Goal: Task Accomplishment & Management: Manage account settings

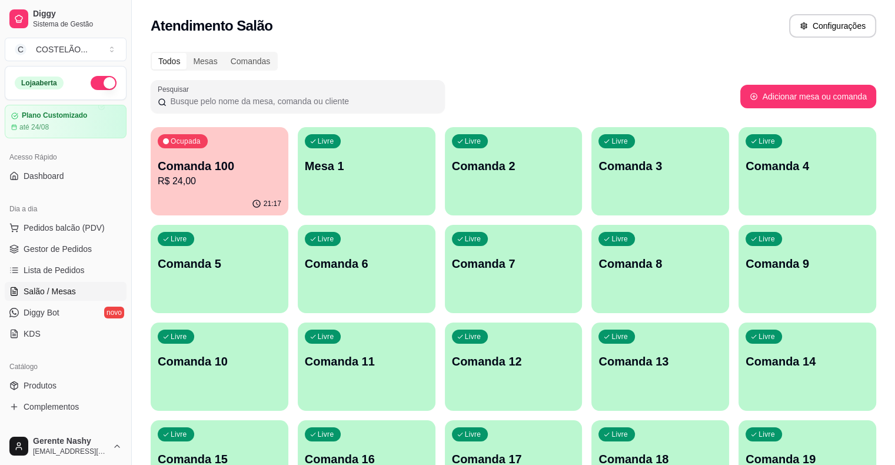
click at [219, 171] on p "Comanda 100" at bounding box center [220, 166] width 124 height 16
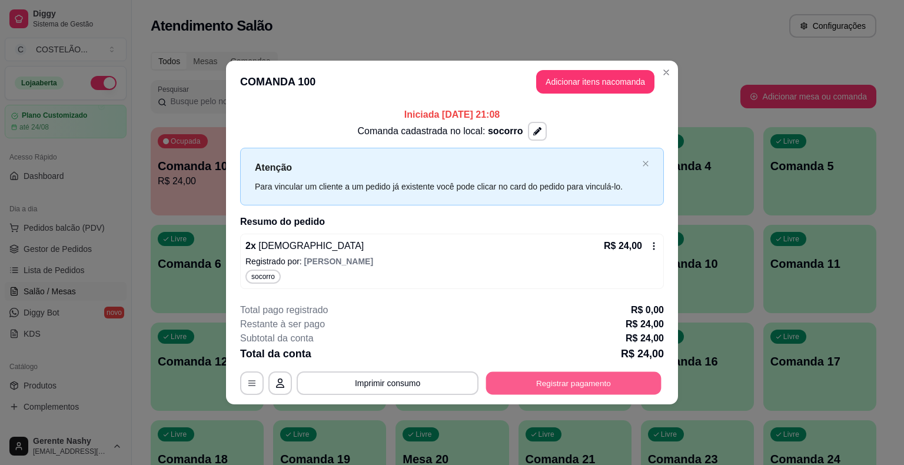
click at [519, 381] on button "Registrar pagamento" at bounding box center [573, 382] width 175 height 23
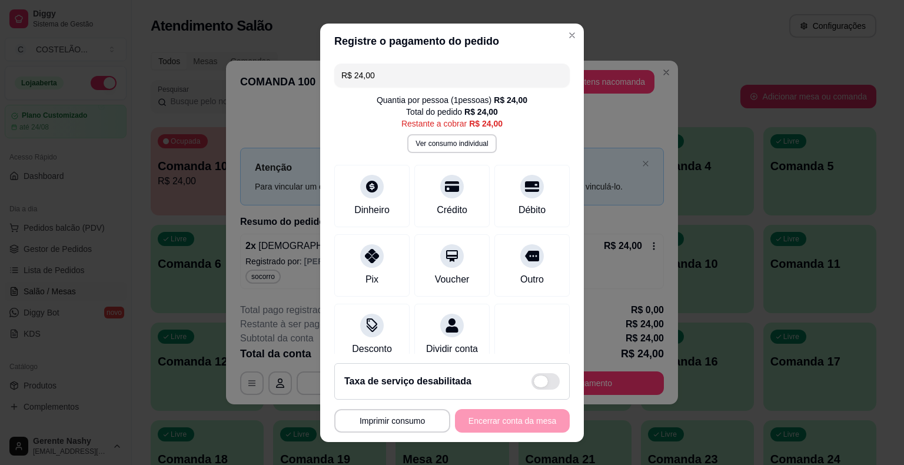
click at [539, 387] on span at bounding box center [545, 381] width 28 height 16
click at [538, 387] on input "checkbox" at bounding box center [535, 387] width 8 height 8
checkbox input "false"
type input "R$ 26,40"
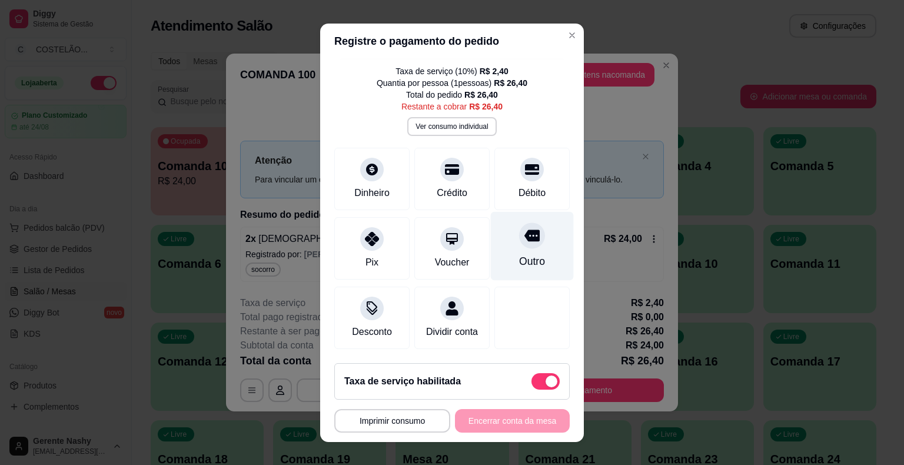
scroll to position [14, 0]
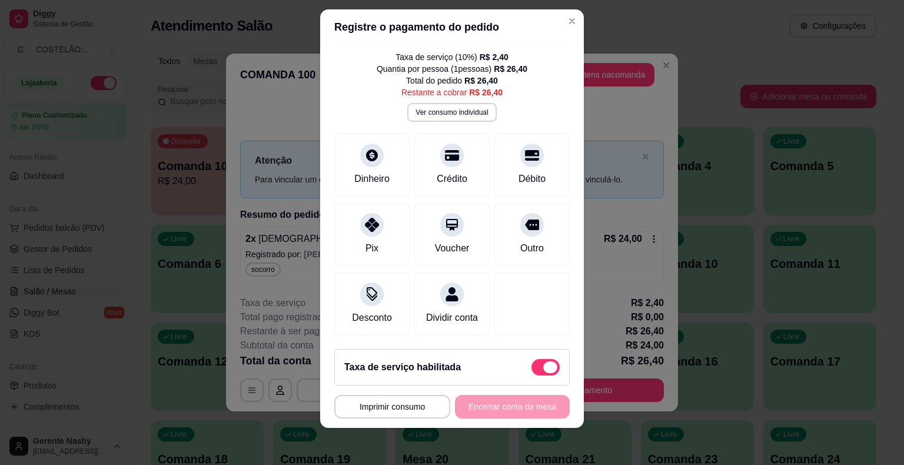
click at [543, 366] on span at bounding box center [550, 367] width 14 height 12
click at [538, 369] on input "checkbox" at bounding box center [535, 373] width 8 height 8
checkbox input "true"
type input "R$ 24,00"
checkbox input "false"
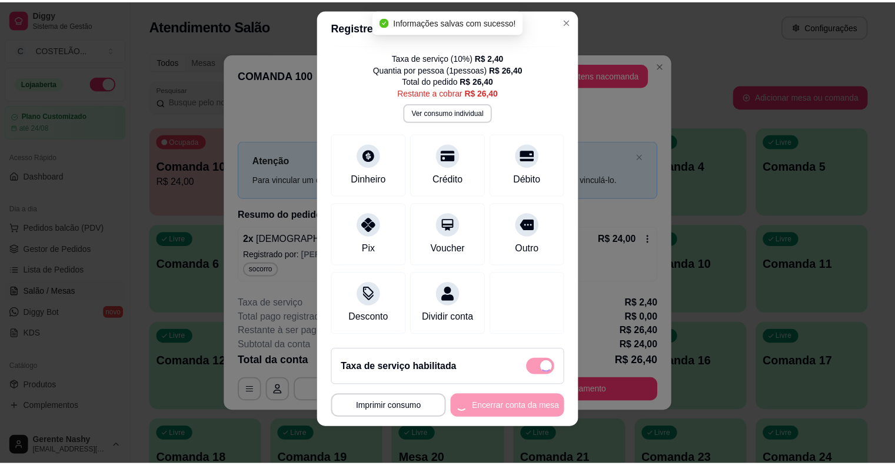
scroll to position [29, 0]
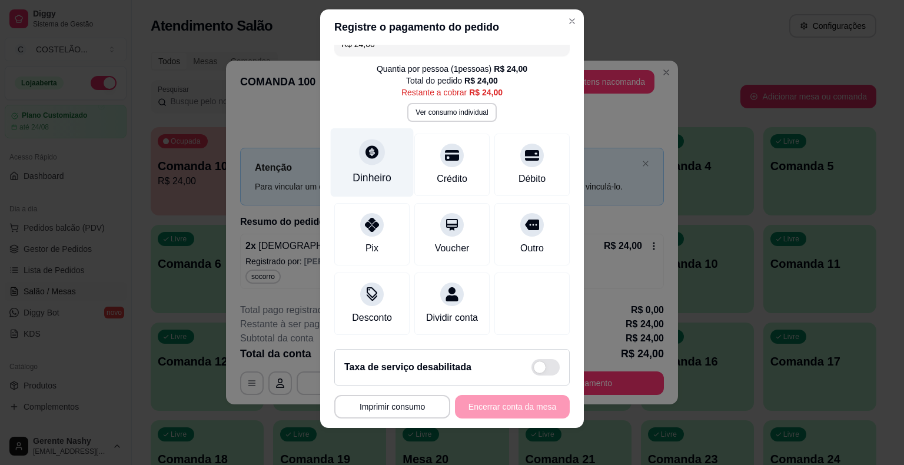
click at [364, 154] on div "Dinheiro" at bounding box center [372, 162] width 83 height 69
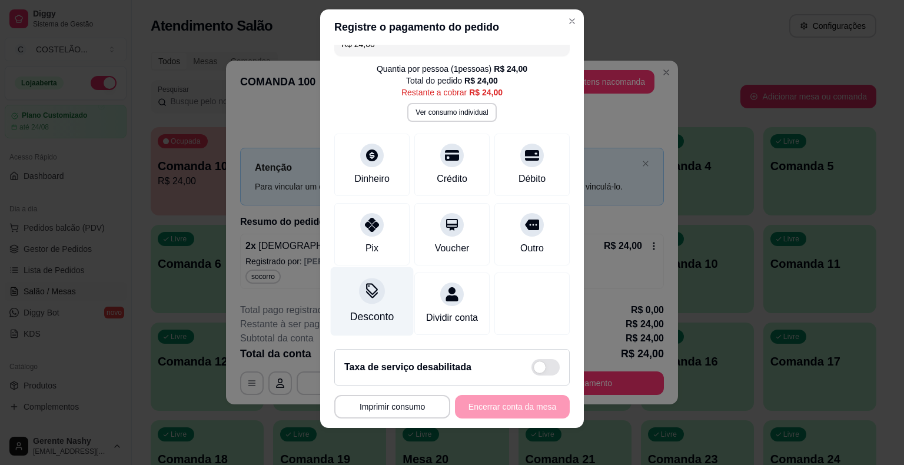
click at [367, 289] on div "Desconto" at bounding box center [372, 300] width 83 height 69
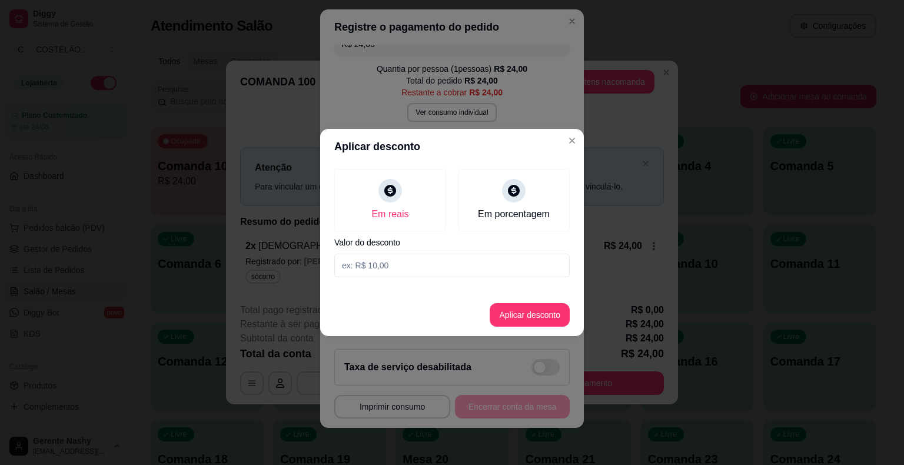
click at [395, 266] on input at bounding box center [451, 266] width 235 height 24
type input "4,00"
click at [509, 311] on button "Aplicar desconto" at bounding box center [529, 315] width 77 height 23
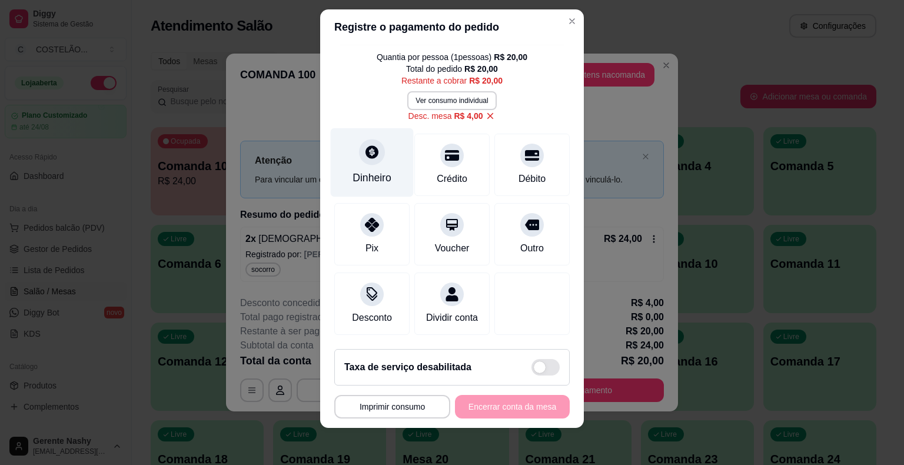
click at [352, 172] on div "Dinheiro" at bounding box center [371, 177] width 39 height 15
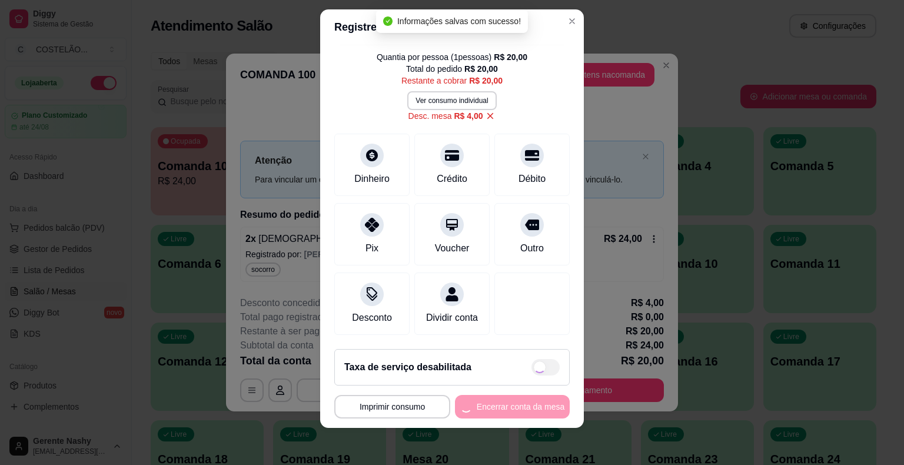
type input "R$ 0,00"
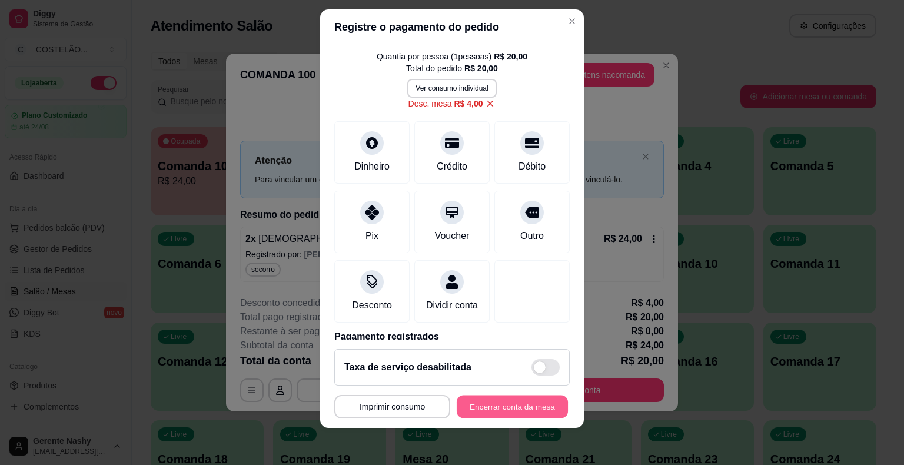
click at [457, 404] on button "Encerrar conta da mesa" at bounding box center [511, 406] width 111 height 23
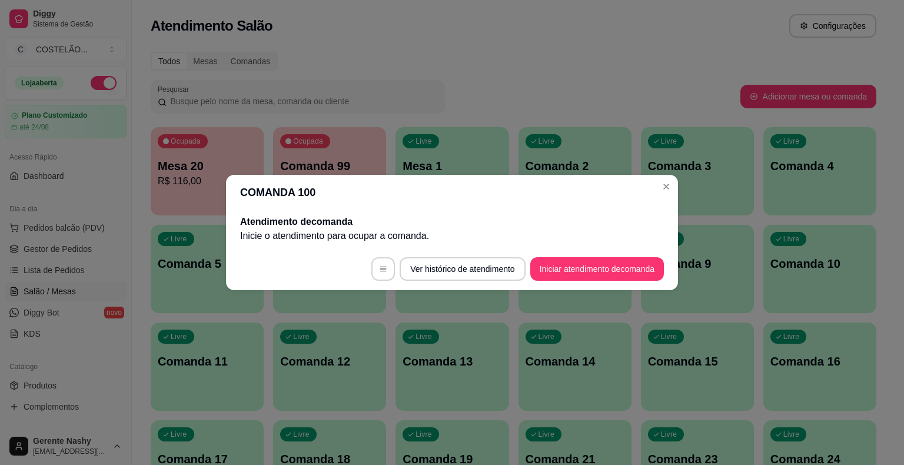
click at [661, 189] on div "Livre Comanda 3" at bounding box center [697, 164] width 113 height 74
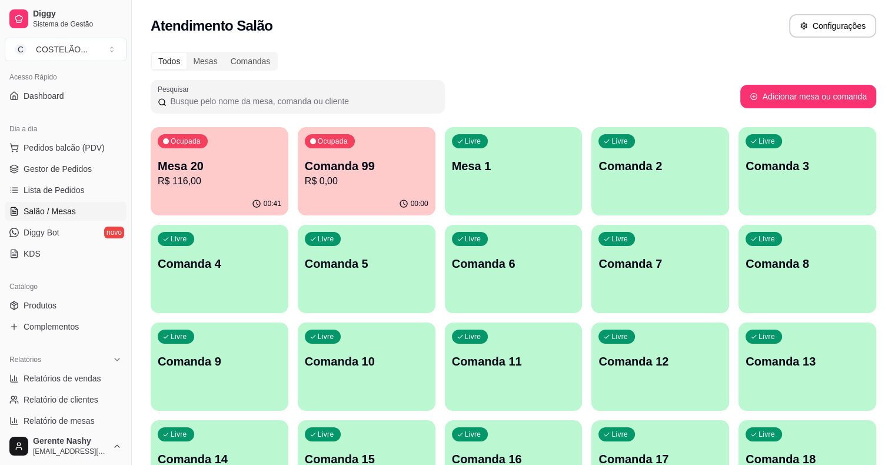
scroll to position [84, 0]
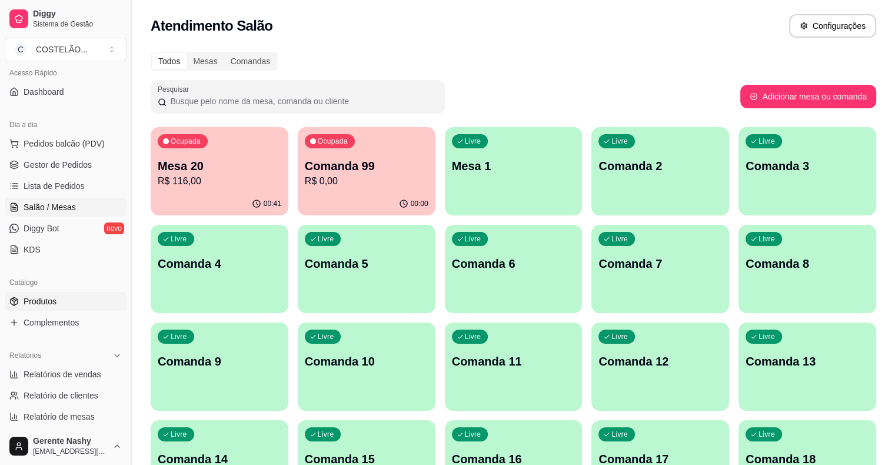
click at [56, 301] on span "Produtos" at bounding box center [40, 301] width 33 height 12
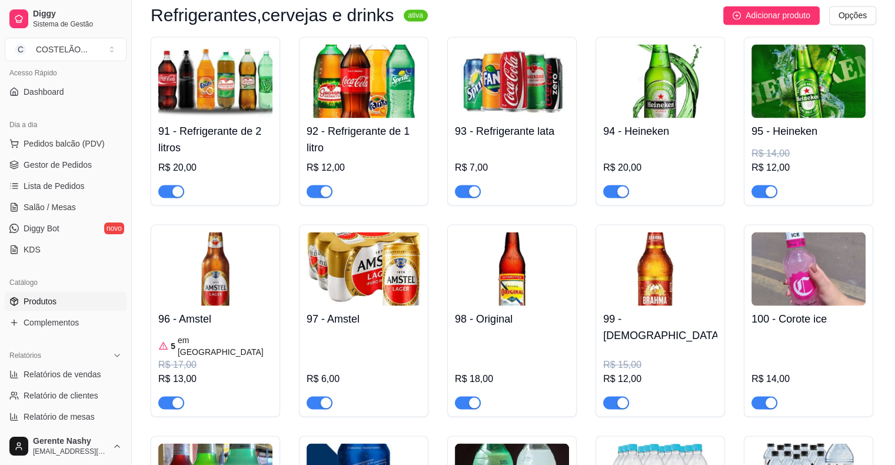
scroll to position [6642, 0]
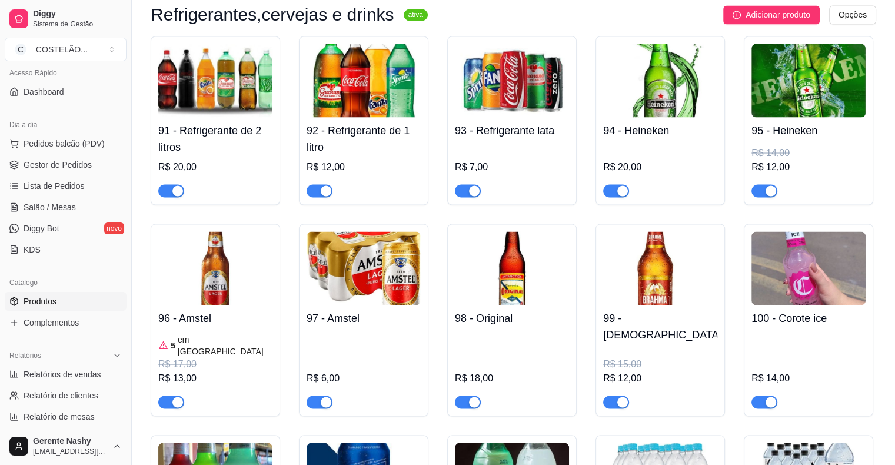
click at [234, 231] on img at bounding box center [215, 268] width 114 height 74
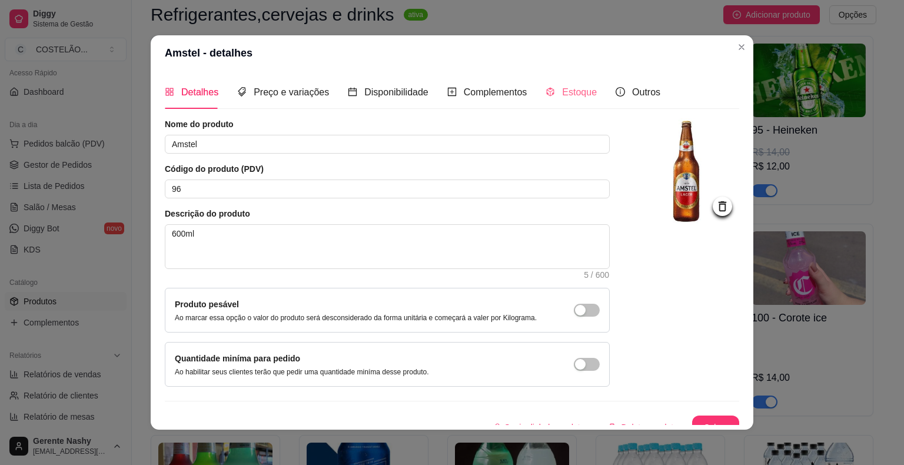
click at [569, 76] on div "Estoque" at bounding box center [570, 92] width 51 height 34
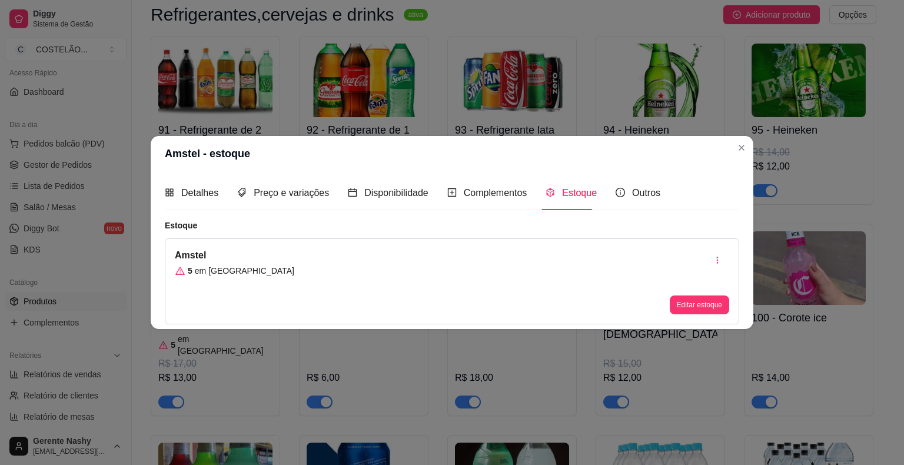
click at [692, 309] on button "Editar estoque" at bounding box center [698, 304] width 59 height 19
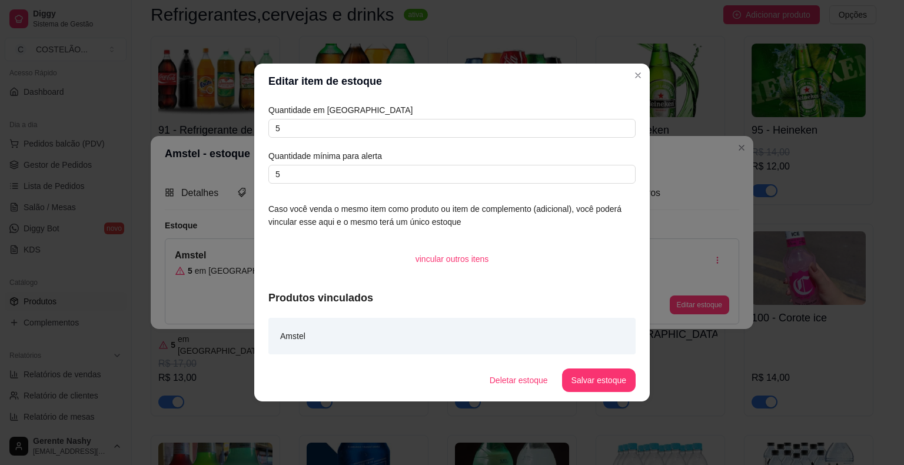
click at [442, 108] on article "Quantidade em [GEOGRAPHIC_DATA]" at bounding box center [451, 110] width 367 height 13
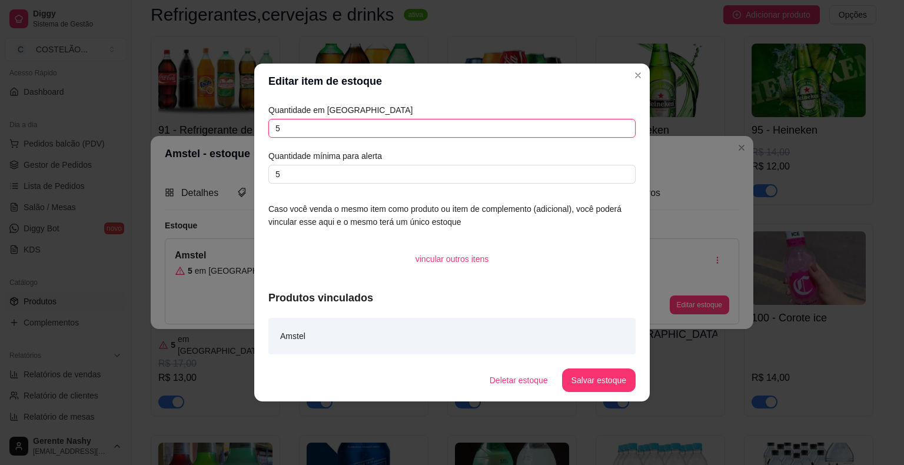
click at [488, 125] on input "5" at bounding box center [451, 128] width 367 height 19
type input "20"
click at [582, 376] on button "Salvar estoque" at bounding box center [599, 380] width 74 height 24
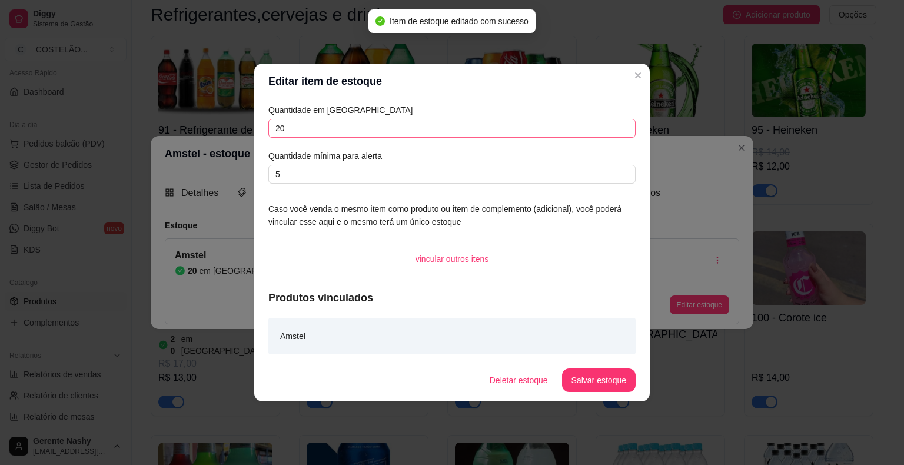
click at [635, 82] on div "Amstel - estoque Detalhes Preço e variações Disponibilidade Complementos Estoqu…" at bounding box center [452, 232] width 904 height 465
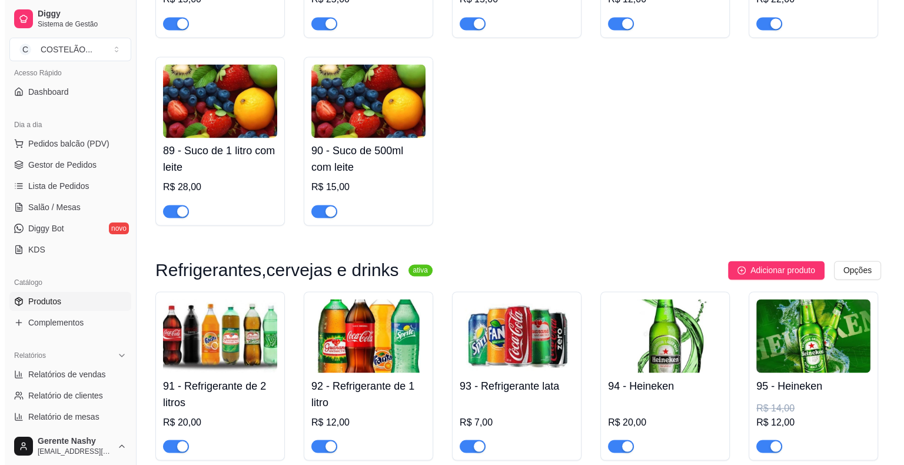
scroll to position [6386, 0]
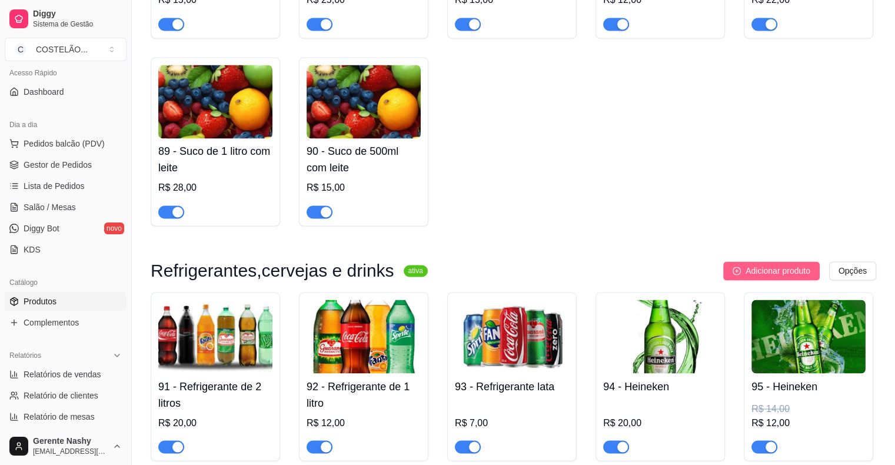
click at [762, 261] on button "Adicionar produto" at bounding box center [771, 270] width 96 height 19
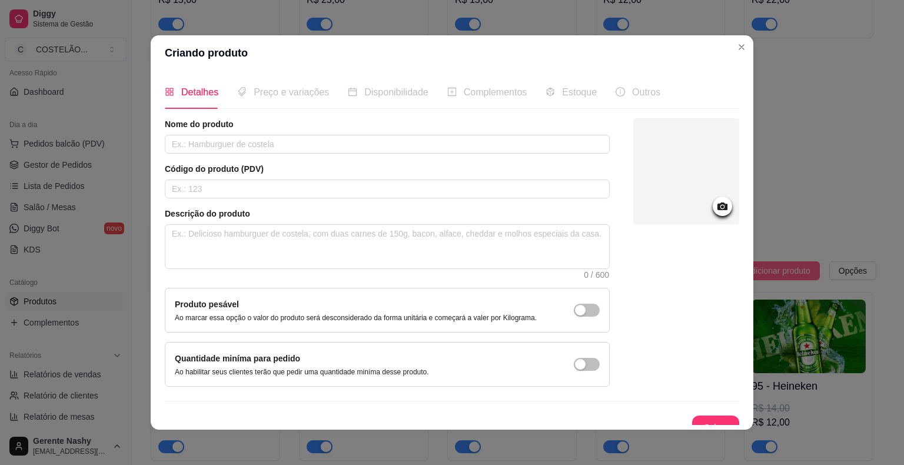
scroll to position [2, 0]
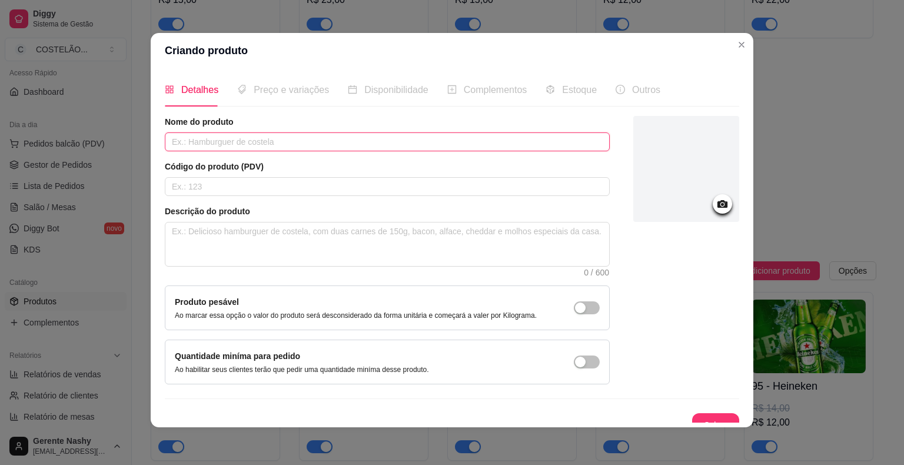
click at [446, 146] on input "text" at bounding box center [387, 141] width 445 height 19
type input "red bull"
click at [298, 93] on span "Preço e variações" at bounding box center [291, 90] width 75 height 10
click at [290, 92] on span "Preço e variações" at bounding box center [291, 90] width 75 height 10
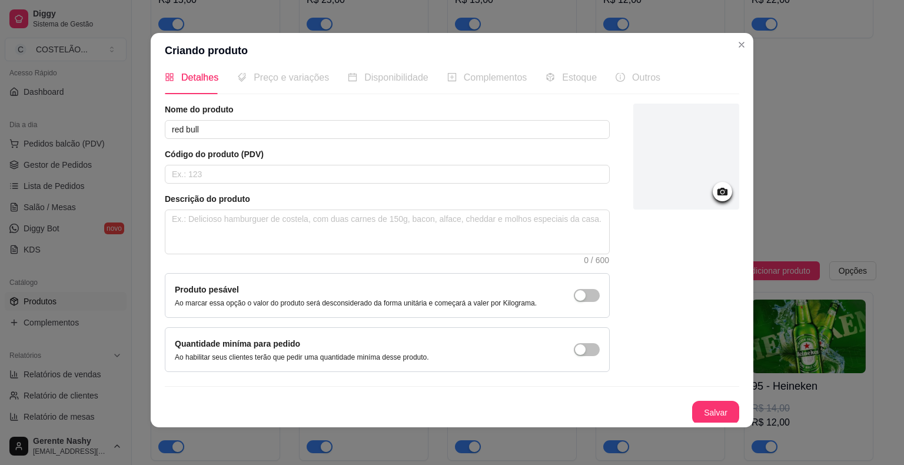
click at [694, 405] on button "Salvar" at bounding box center [715, 413] width 47 height 24
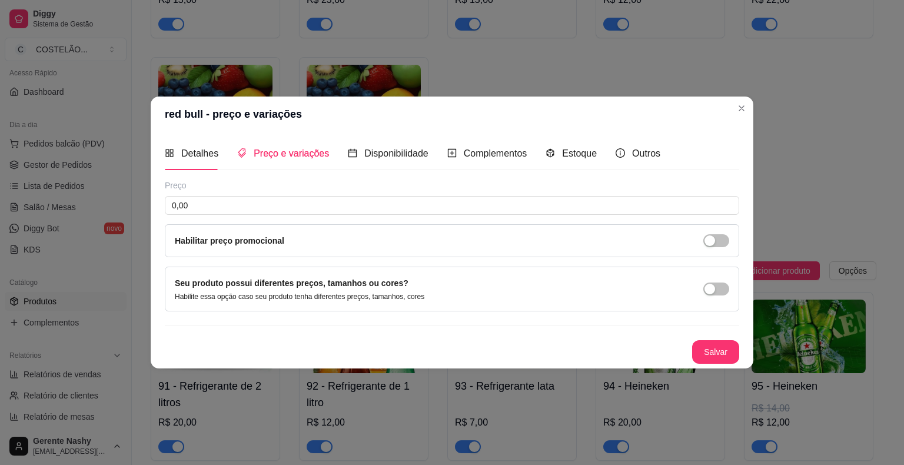
scroll to position [0, 0]
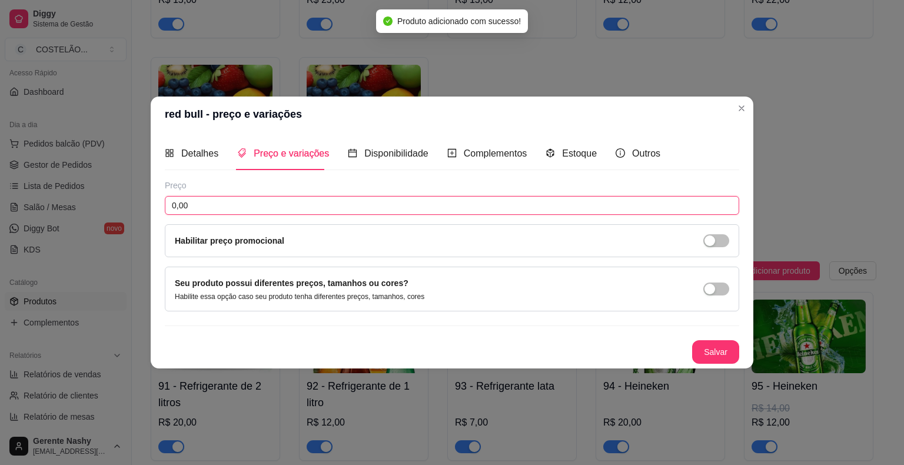
click at [381, 207] on input "0,00" at bounding box center [452, 205] width 574 height 19
type input "12,00"
click at [711, 357] on button "Salvar" at bounding box center [715, 352] width 47 height 24
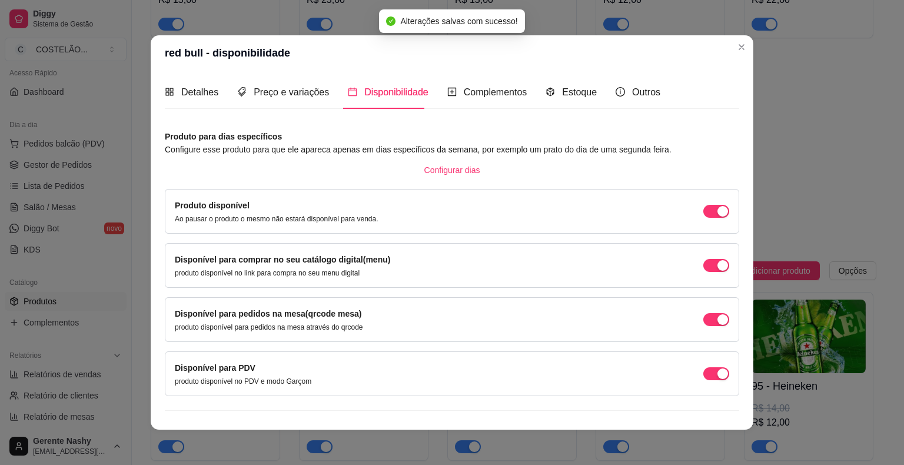
scroll to position [17, 0]
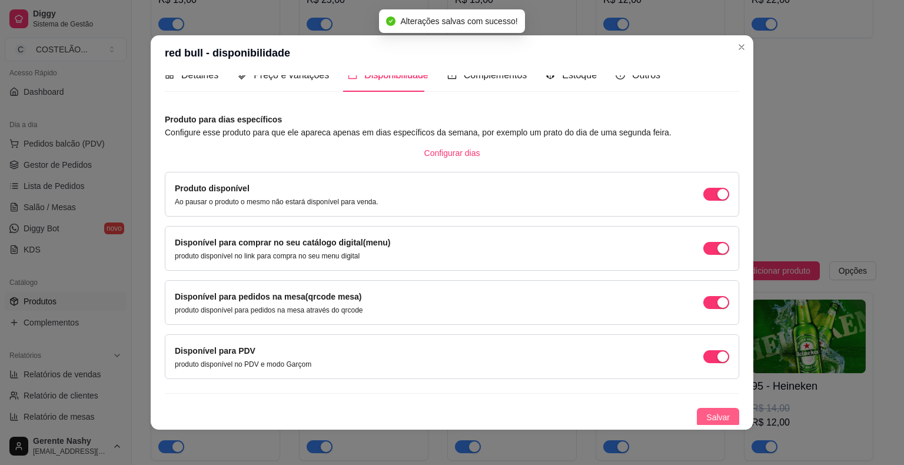
click at [706, 418] on span "Salvar" at bounding box center [718, 417] width 24 height 13
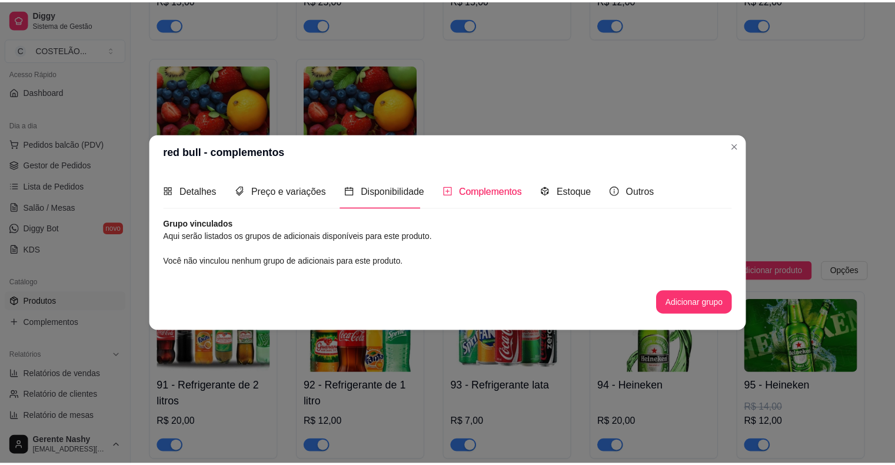
scroll to position [0, 0]
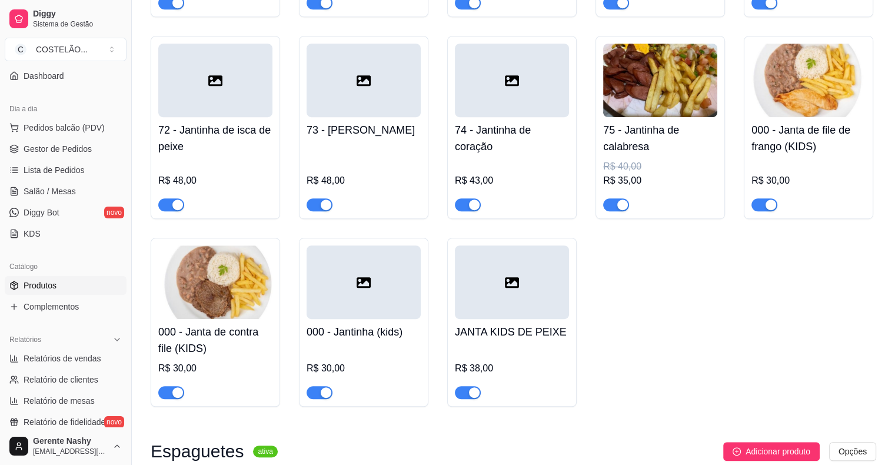
scroll to position [114, 0]
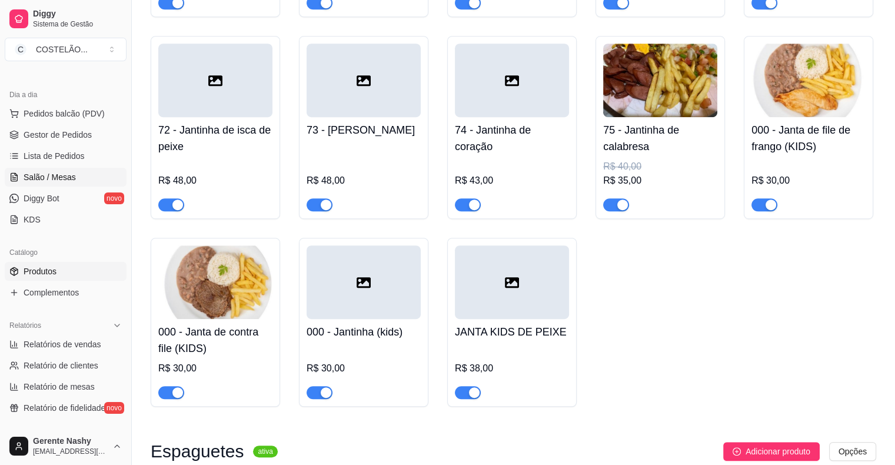
click at [70, 181] on span "Salão / Mesas" at bounding box center [50, 177] width 52 height 12
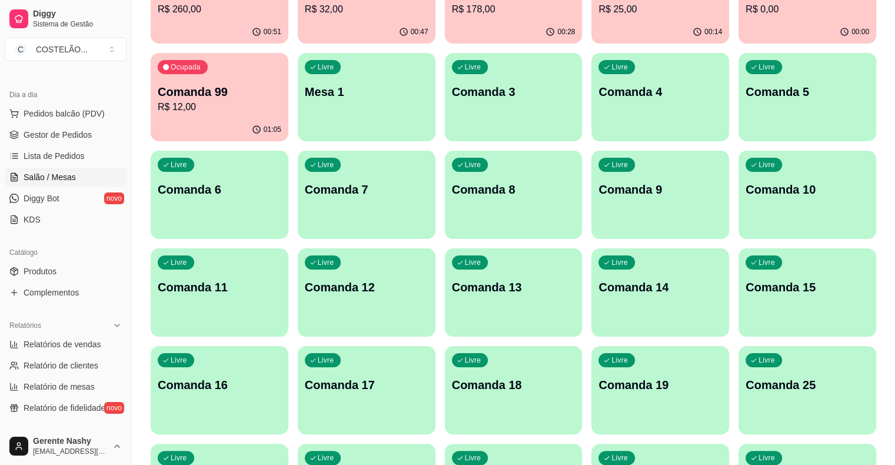
scroll to position [175, 0]
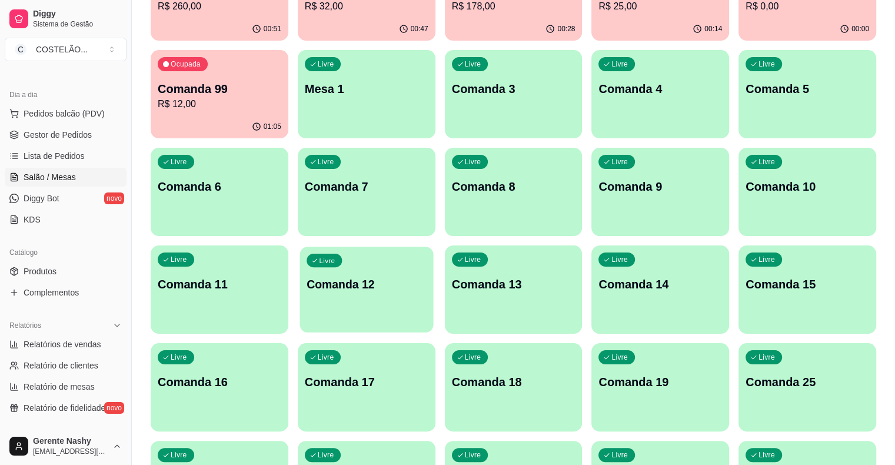
click at [433, 246] on div "Livre Comanda 12" at bounding box center [366, 282] width 134 height 72
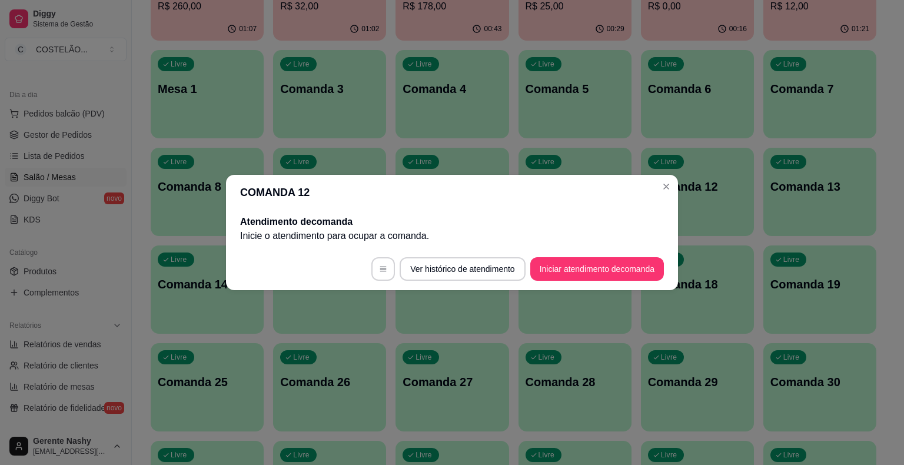
click at [671, 193] on p "Comanda 12" at bounding box center [697, 186] width 99 height 16
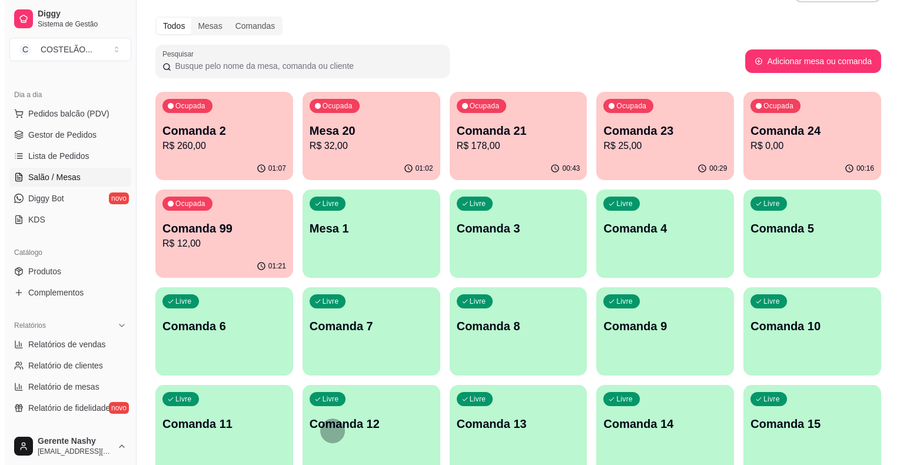
scroll to position [0, 0]
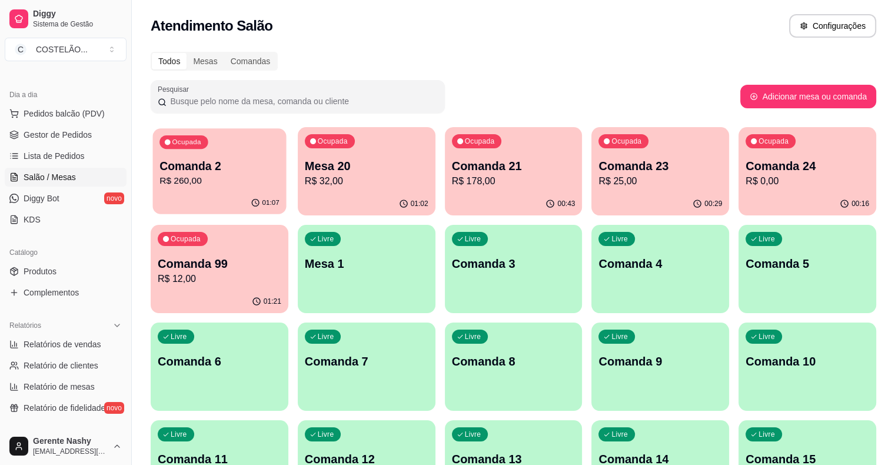
click at [204, 166] on p "Comanda 2" at bounding box center [219, 166] width 120 height 16
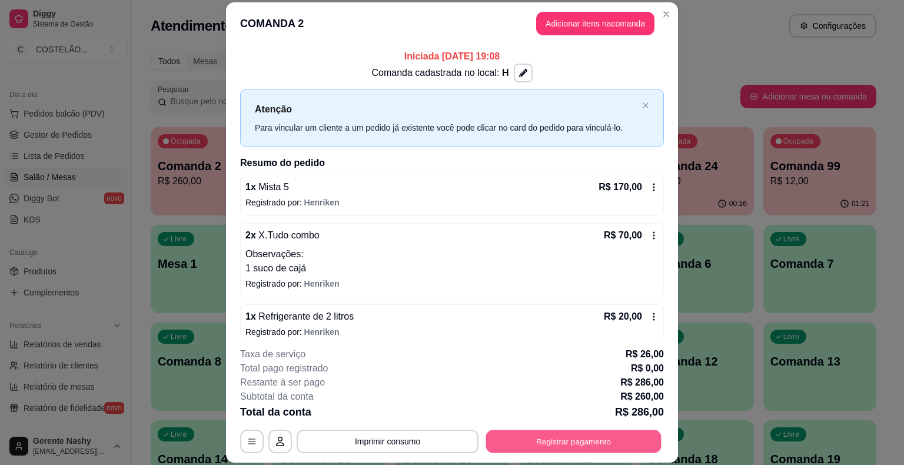
click at [621, 435] on button "Registrar pagamento" at bounding box center [573, 441] width 175 height 23
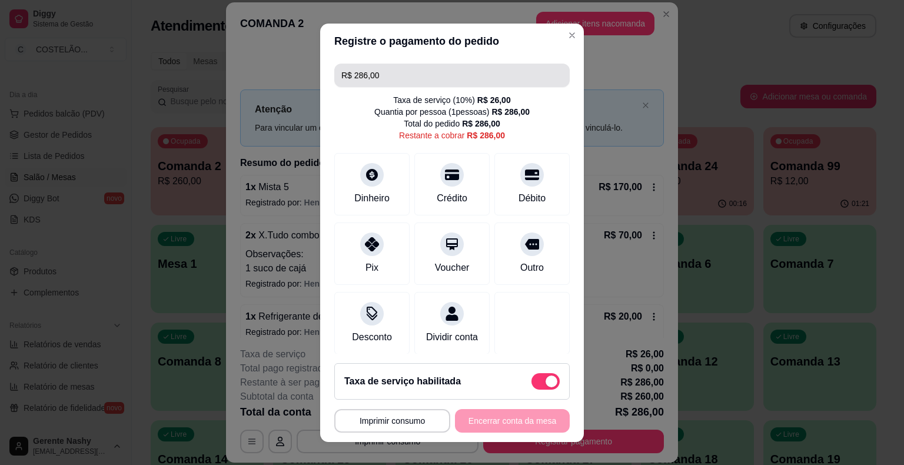
click at [448, 77] on input "R$ 286,00" at bounding box center [451, 76] width 221 height 24
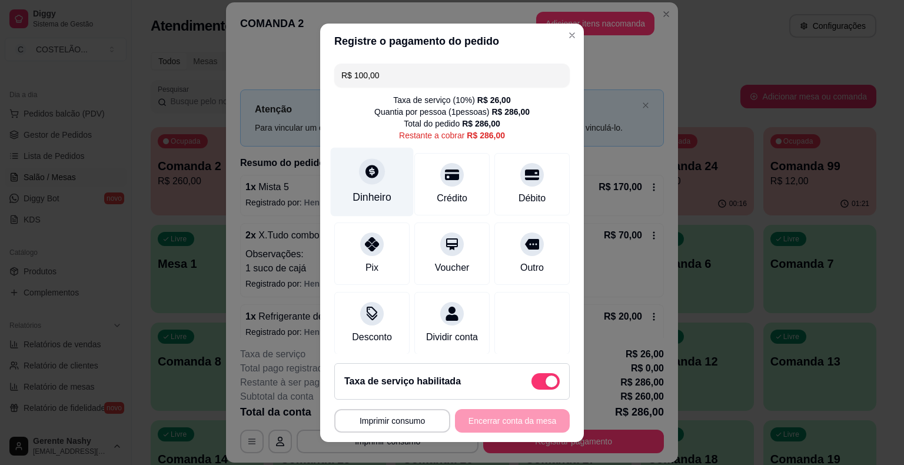
click at [368, 168] on icon at bounding box center [371, 171] width 13 height 13
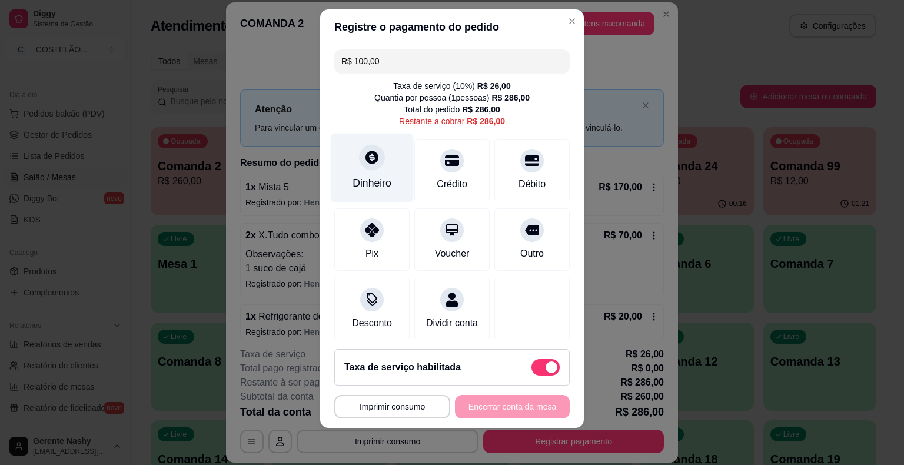
click at [365, 190] on div "Dinheiro" at bounding box center [372, 167] width 83 height 69
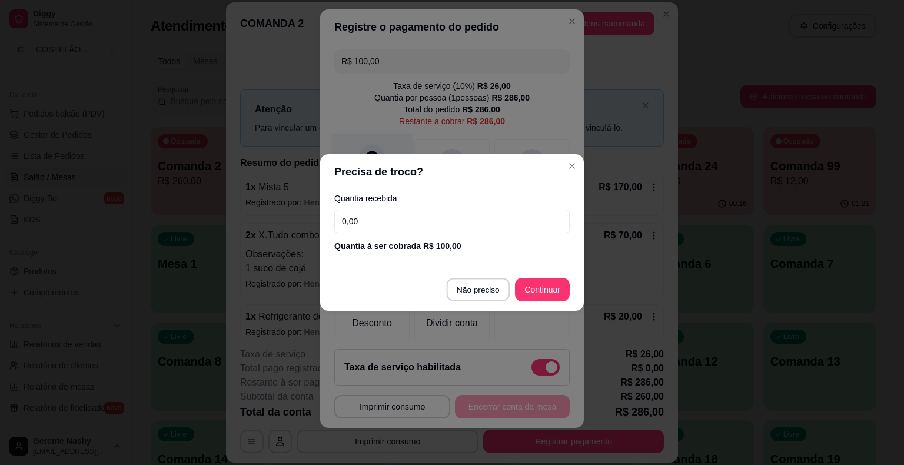
click at [494, 289] on div at bounding box center [531, 309] width 75 height 62
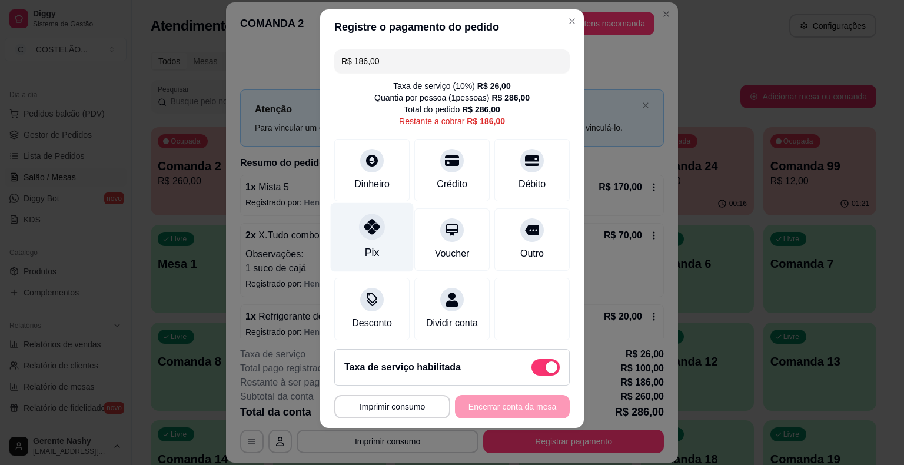
click at [372, 226] on icon at bounding box center [371, 226] width 15 height 15
type input "R$ 0,00"
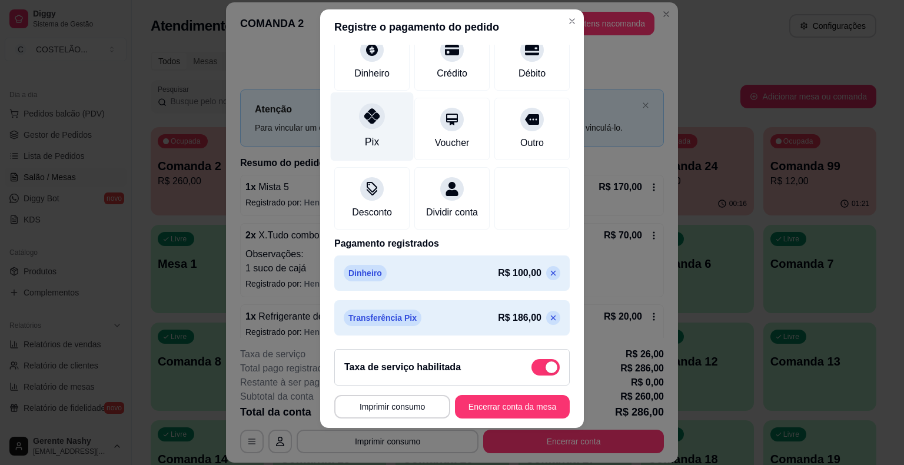
scroll to position [112, 0]
click at [405, 398] on button "Imprimir consumo" at bounding box center [392, 407] width 116 height 24
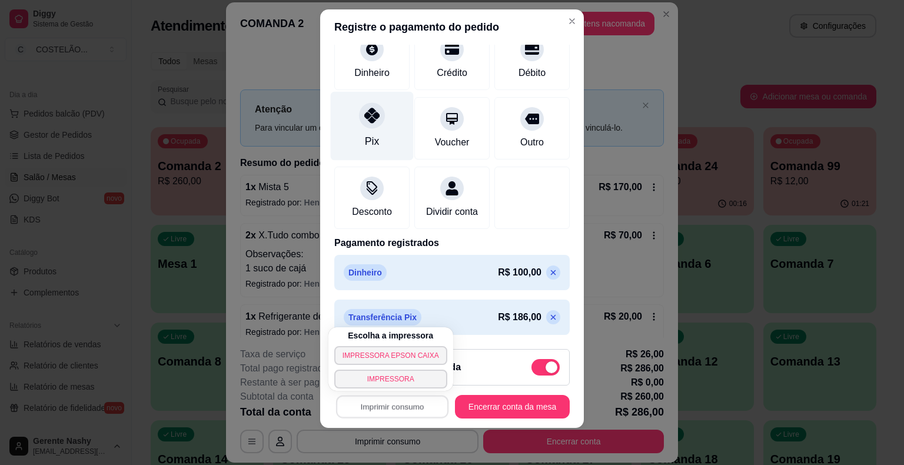
click at [405, 354] on button "IMPRESSORA EPSON CAIXA" at bounding box center [390, 355] width 113 height 19
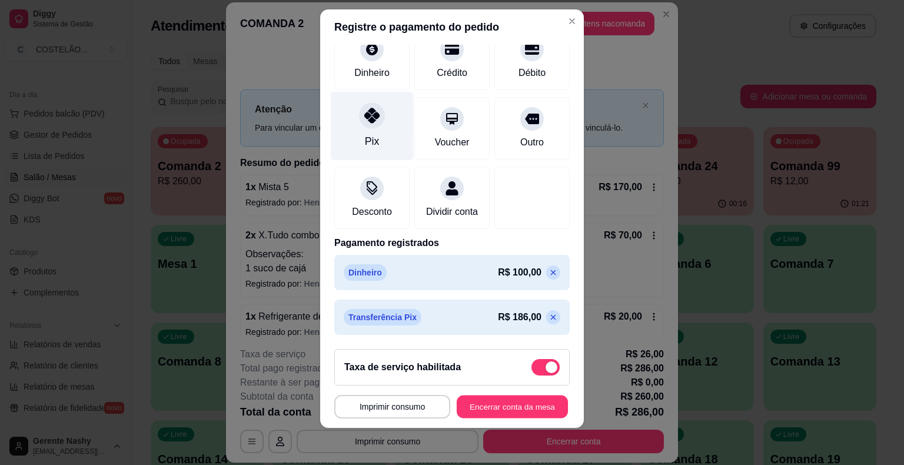
click at [479, 409] on button "Encerrar conta da mesa" at bounding box center [511, 406] width 111 height 23
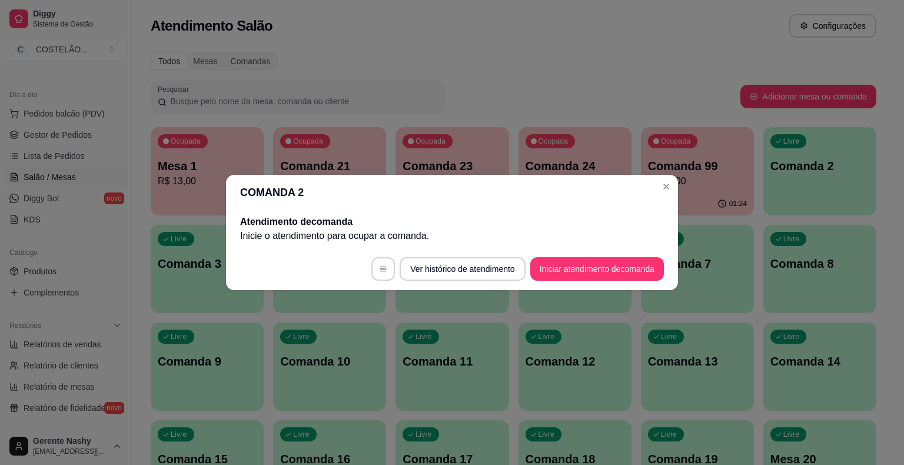
click at [659, 195] on header "COMANDA 2" at bounding box center [452, 192] width 452 height 35
click at [666, 191] on div "Ocupada Comanda 99 R$ 12,00" at bounding box center [697, 159] width 113 height 65
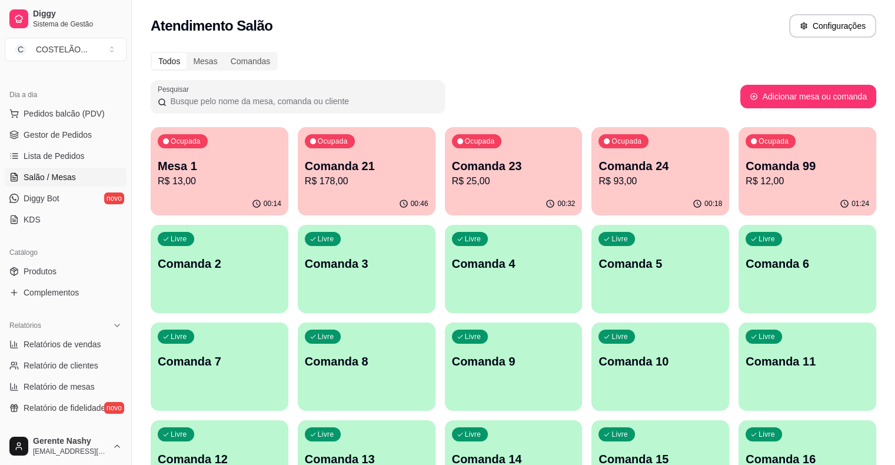
click at [598, 180] on p "R$ 93,00" at bounding box center [660, 181] width 124 height 14
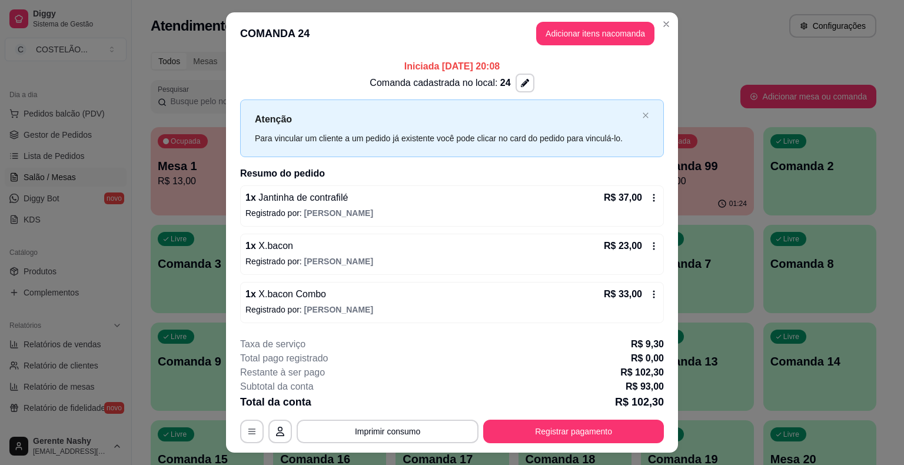
scroll to position [24, 0]
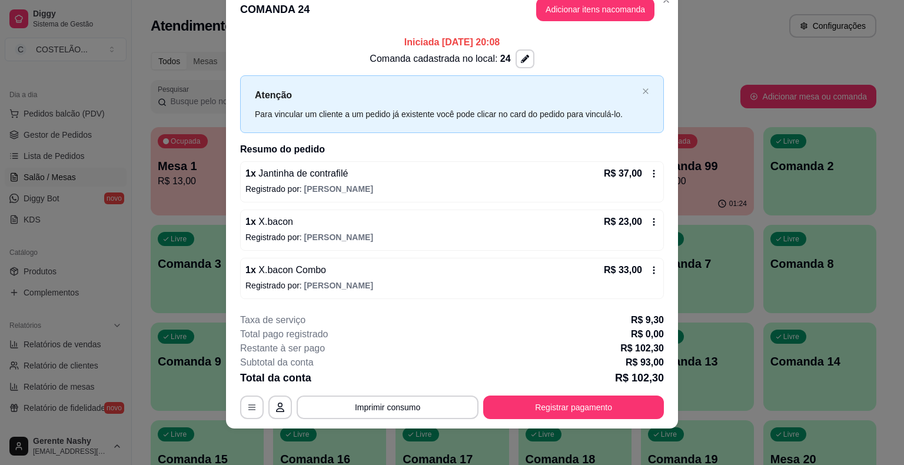
click at [653, 221] on icon at bounding box center [654, 222] width 2 height 8
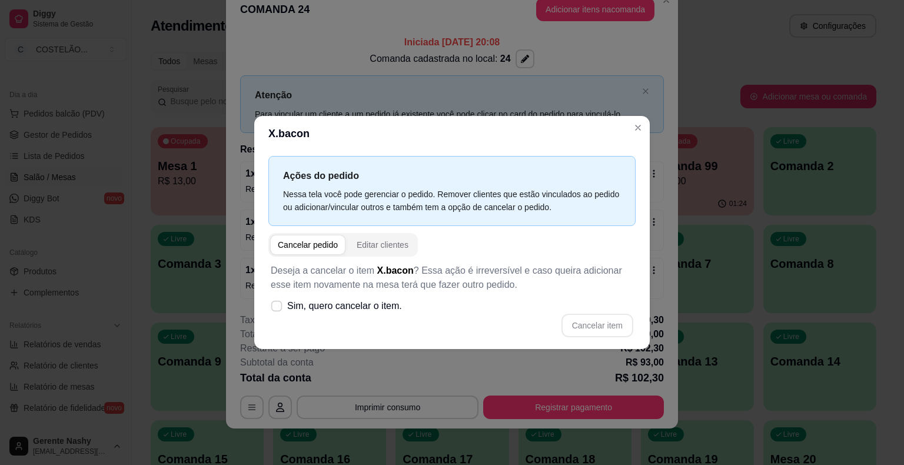
click at [274, 308] on icon at bounding box center [276, 305] width 9 height 6
click at [274, 308] on input "Sim, quero cancelar o item." at bounding box center [274, 312] width 8 height 8
checkbox input "true"
click at [582, 323] on button "Cancelar item" at bounding box center [597, 326] width 72 height 24
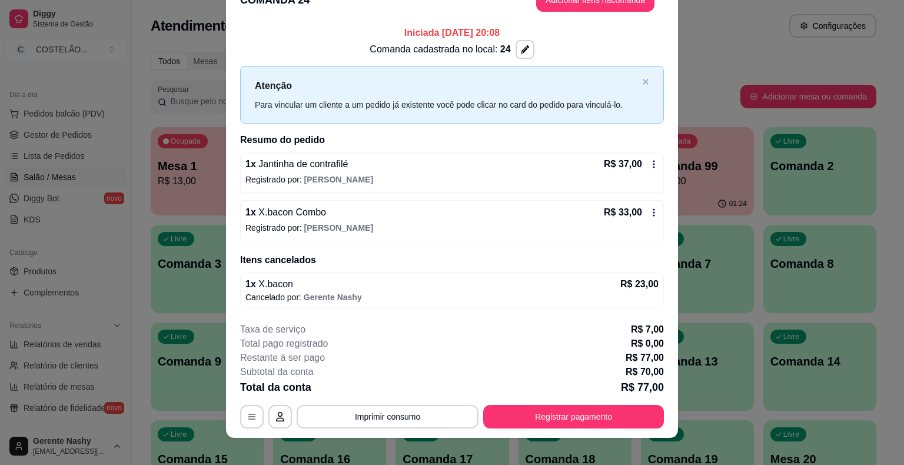
click at [693, 28] on div "Atendimento Salão Configurações" at bounding box center [513, 26] width 725 height 24
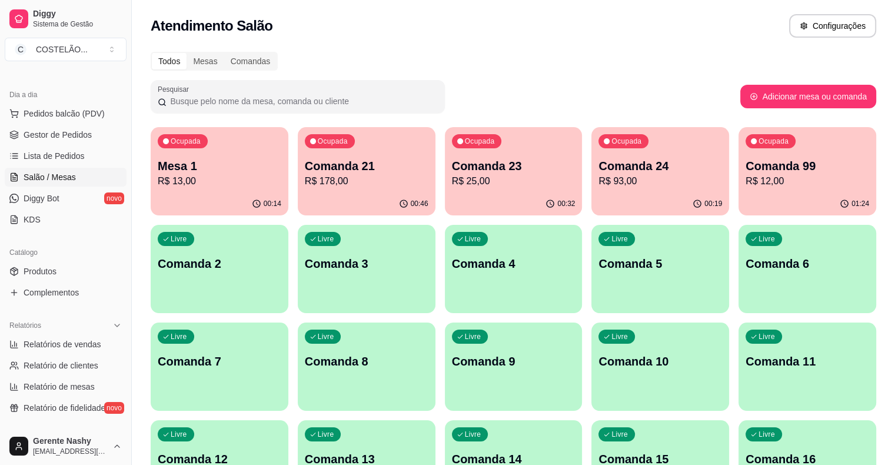
click at [343, 178] on p "R$ 178,00" at bounding box center [367, 181] width 124 height 14
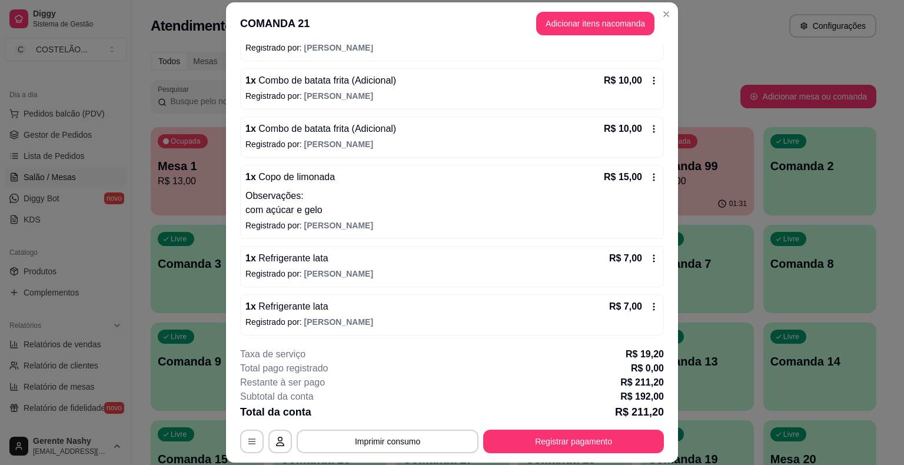
scroll to position [35, 0]
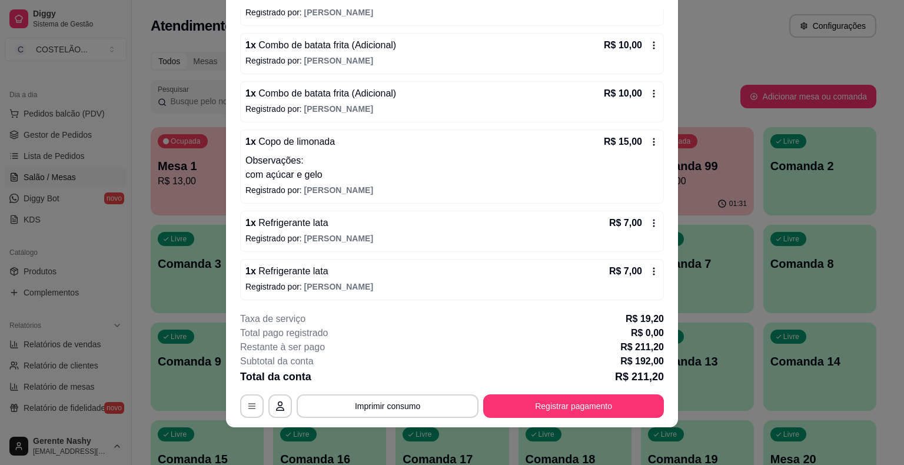
click at [649, 219] on icon at bounding box center [653, 222] width 9 height 9
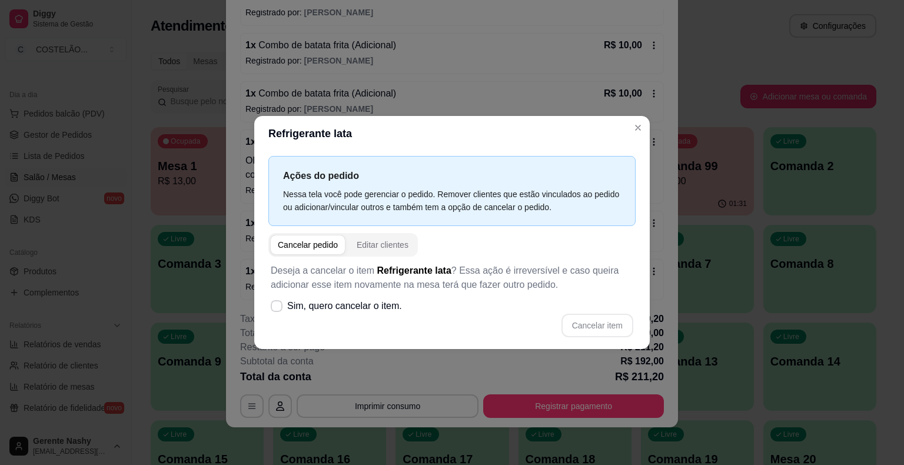
click at [282, 301] on label "Sim, quero cancelar o item." at bounding box center [336, 306] width 141 height 24
click at [278, 308] on input "Sim, quero cancelar o item." at bounding box center [274, 312] width 8 height 8
checkbox input "true"
click at [604, 326] on button "Cancelar item" at bounding box center [597, 325] width 70 height 23
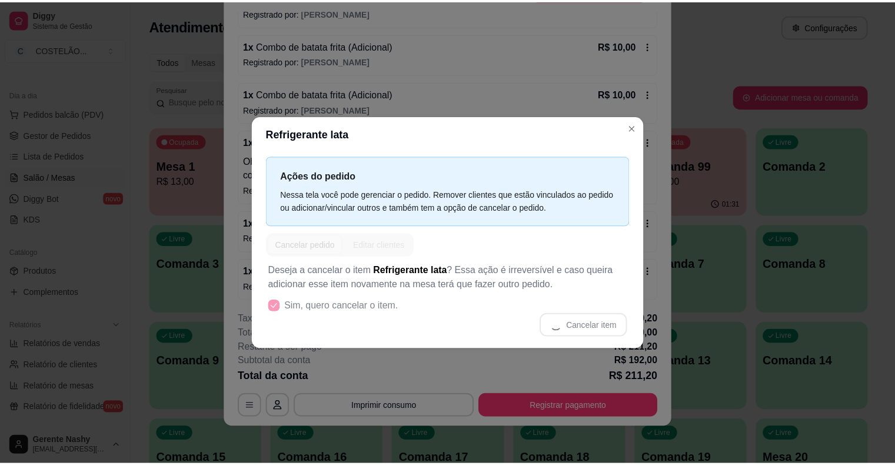
scroll to position [174, 0]
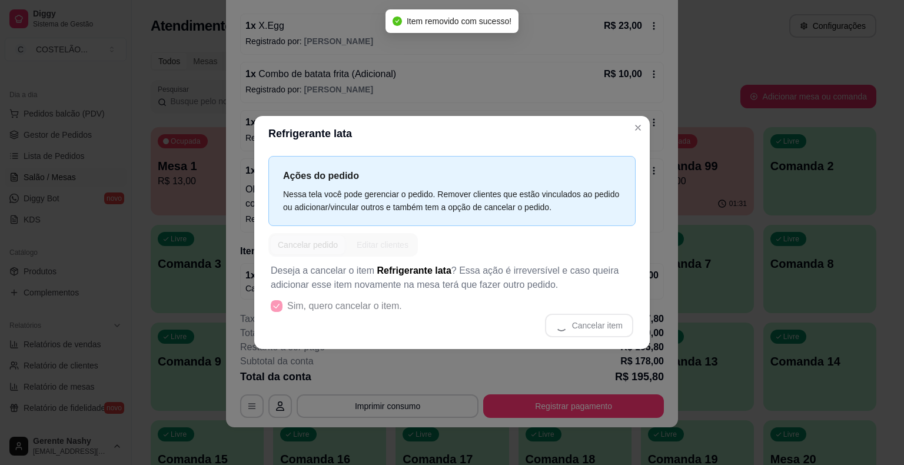
click at [719, 138] on div "COMANDA 21 Adicionar itens na comanda Iniciada [DATE] 19:08 Comanda cadastrada …" at bounding box center [452, 232] width 904 height 465
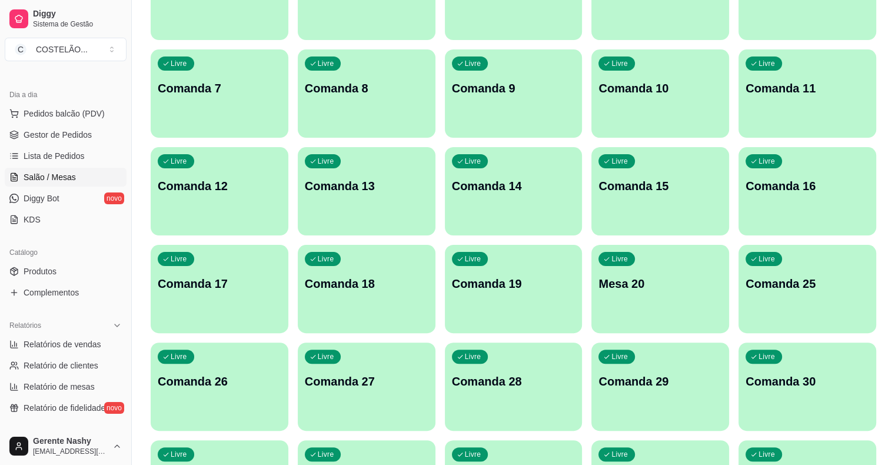
scroll to position [274, 0]
